Goal: Information Seeking & Learning: Learn about a topic

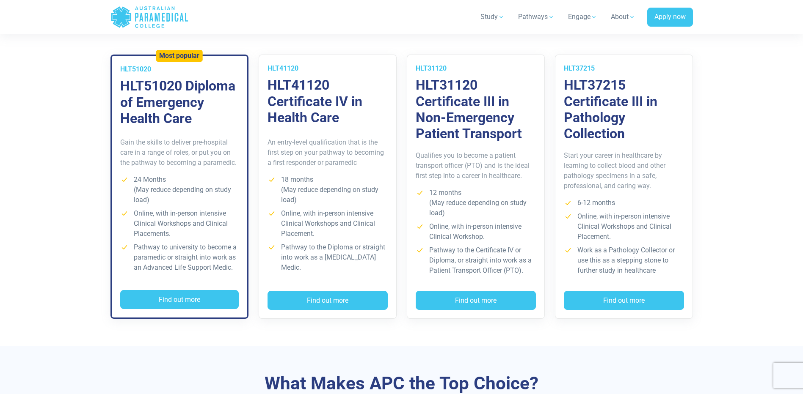
scroll to position [635, 0]
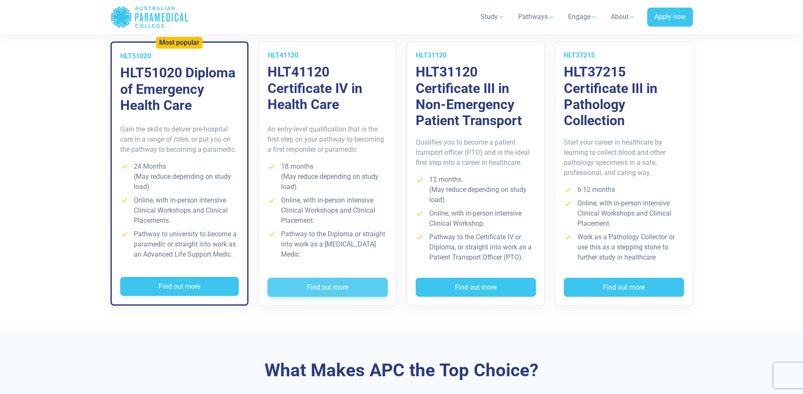
click at [346, 289] on button "Find out more" at bounding box center [327, 287] width 120 height 19
click at [171, 288] on button "Find out more" at bounding box center [179, 286] width 118 height 19
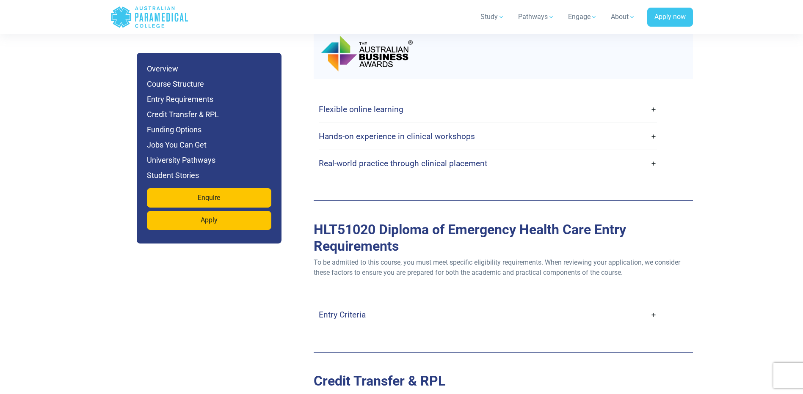
scroll to position [2243, 0]
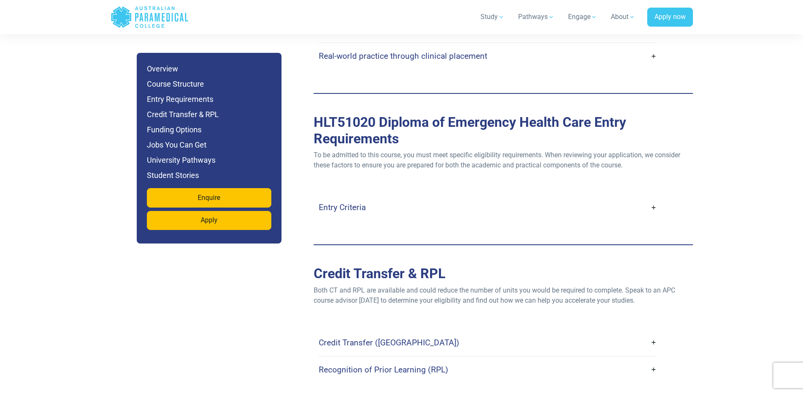
click at [329, 203] on h4 "Entry Criteria" at bounding box center [342, 208] width 47 height 10
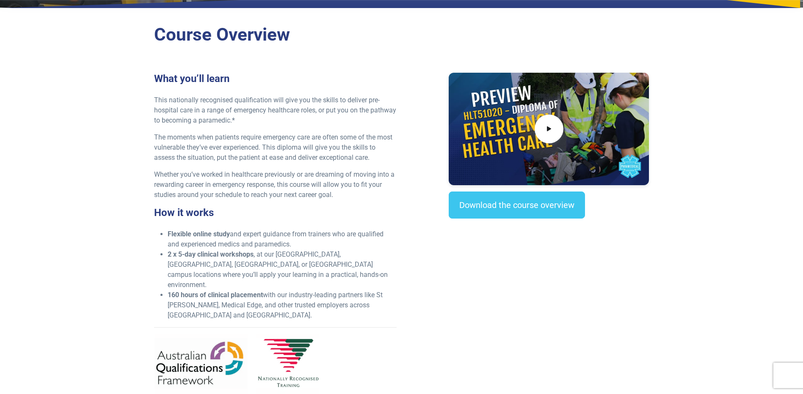
scroll to position [0, 0]
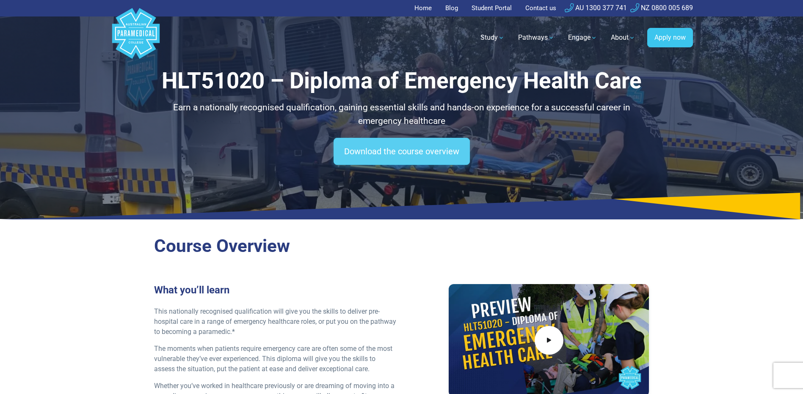
click at [411, 153] on link "Download the course overview" at bounding box center [401, 151] width 136 height 27
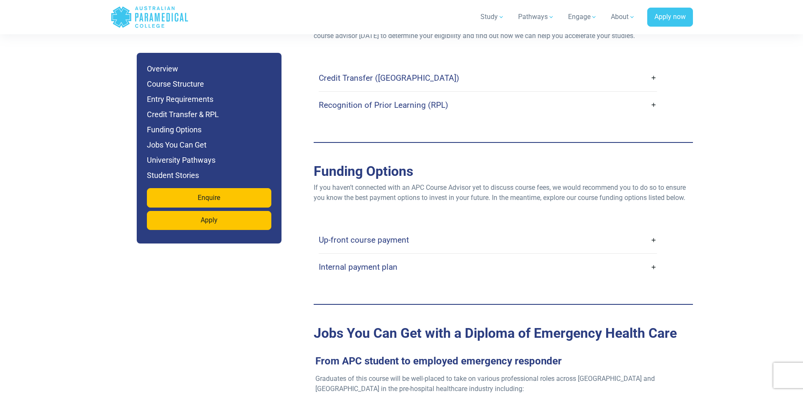
scroll to position [2835, 0]
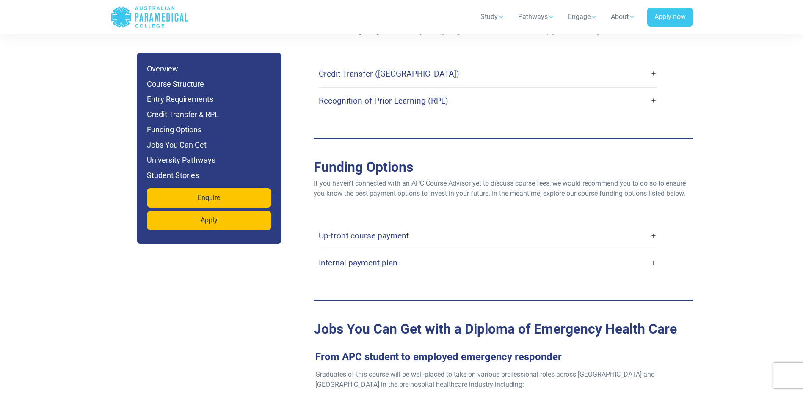
click at [386, 231] on h4 "Up-front course payment" at bounding box center [364, 236] width 90 height 10
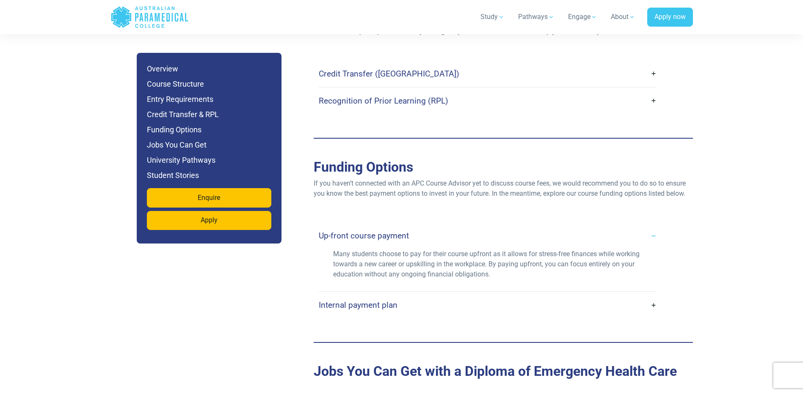
click at [391, 295] on link "Internal payment plan" at bounding box center [488, 305] width 338 height 20
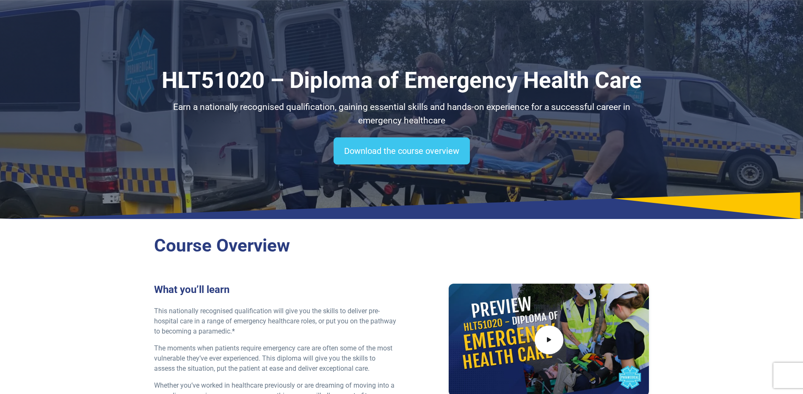
scroll to position [0, 0]
